Goal: Task Accomplishment & Management: Manage account settings

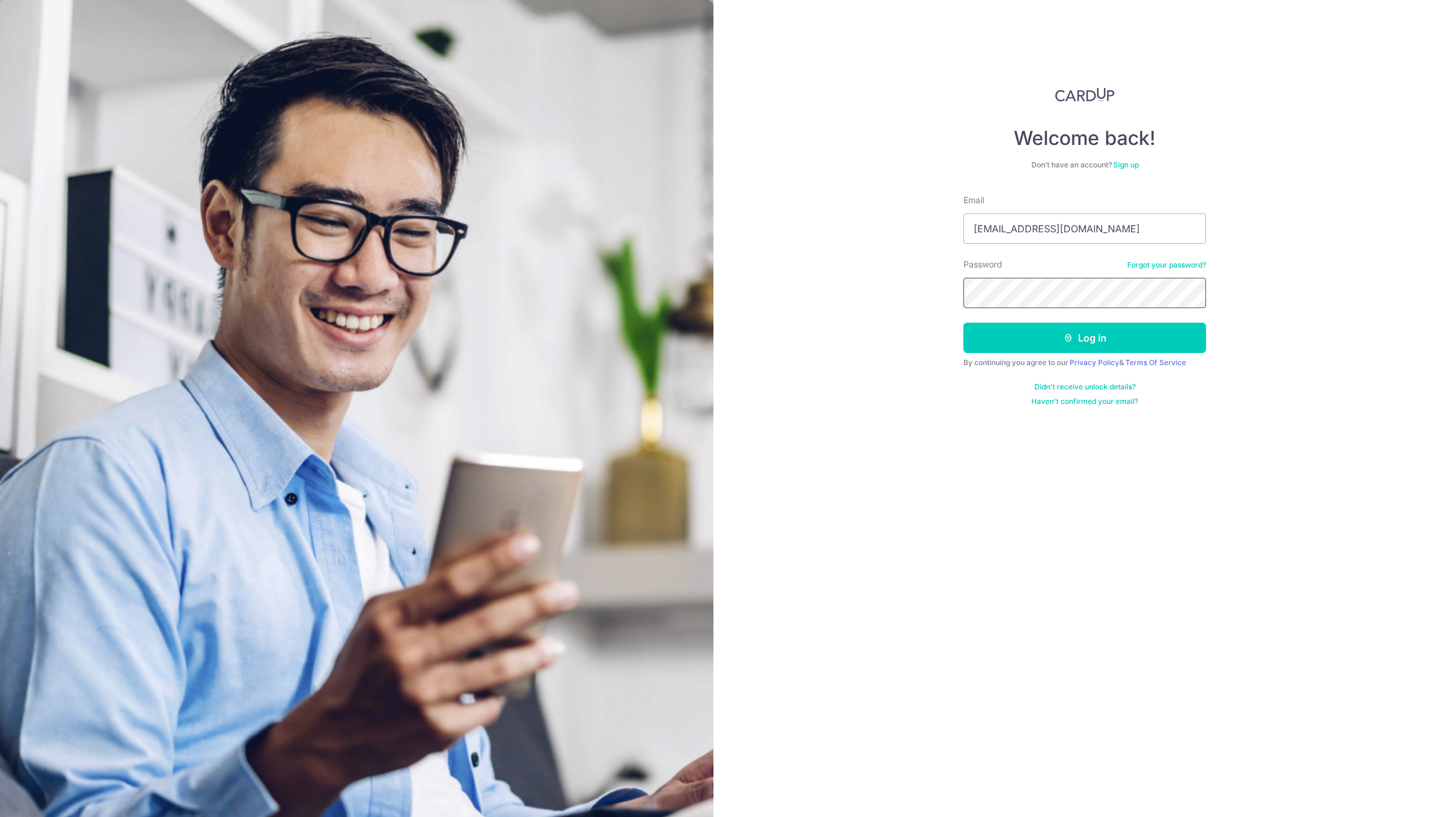
click at [963, 323] on button "Log in" at bounding box center [1085, 338] width 243 height 30
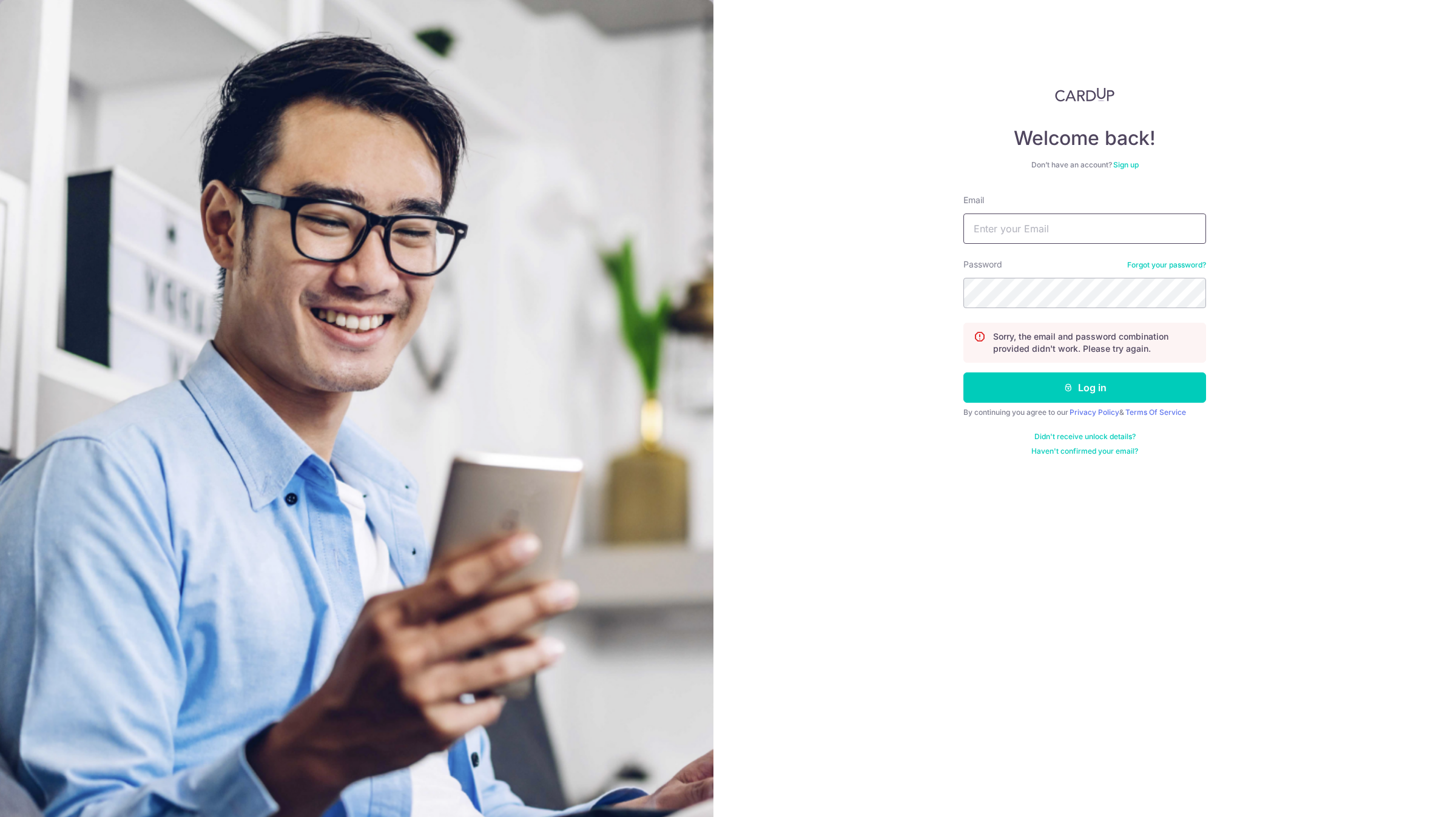
click at [1028, 225] on input "Email" at bounding box center [1085, 228] width 243 height 30
type input "[EMAIL_ADDRESS][DOMAIN_NAME]"
click at [963, 373] on button "Log in" at bounding box center [1085, 388] width 243 height 30
